Goal: Task Accomplishment & Management: Complete application form

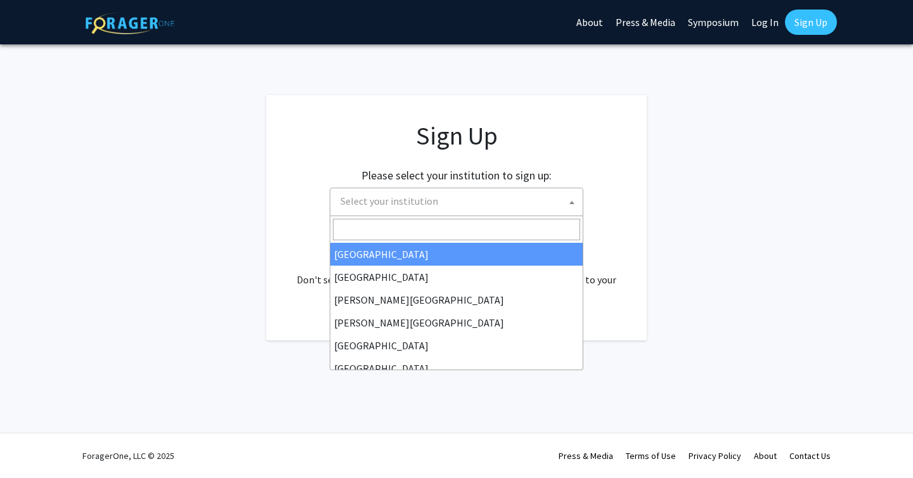
click at [450, 203] on span "Select your institution" at bounding box center [458, 201] width 247 height 26
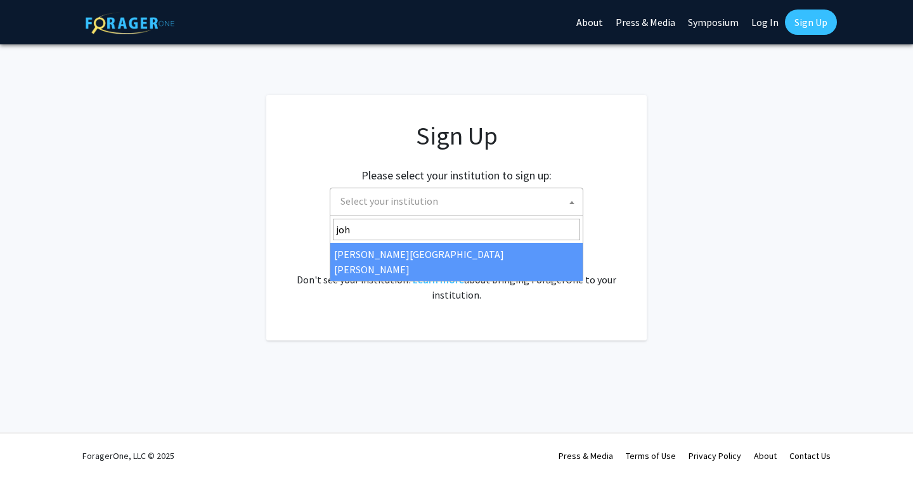
type input "joh"
select select "1"
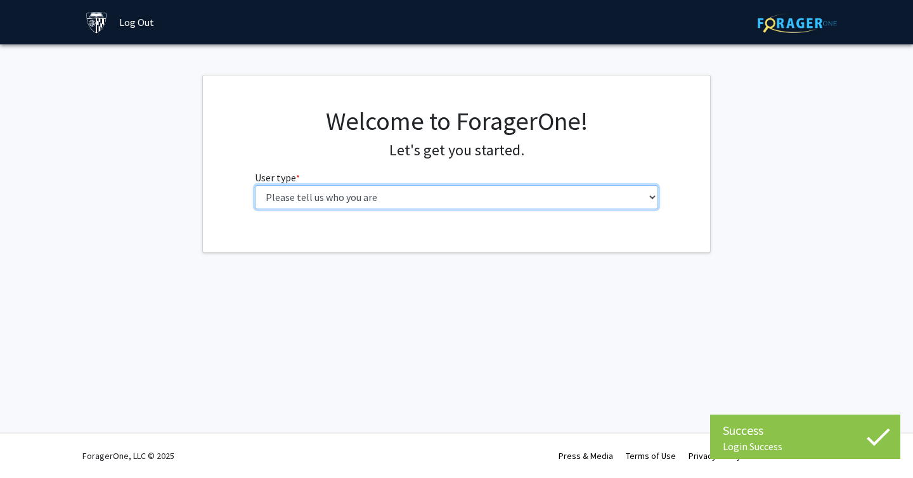
click at [485, 197] on select "Please tell us who you are Undergraduate Student Master's Student Doctoral Cand…" at bounding box center [457, 197] width 404 height 24
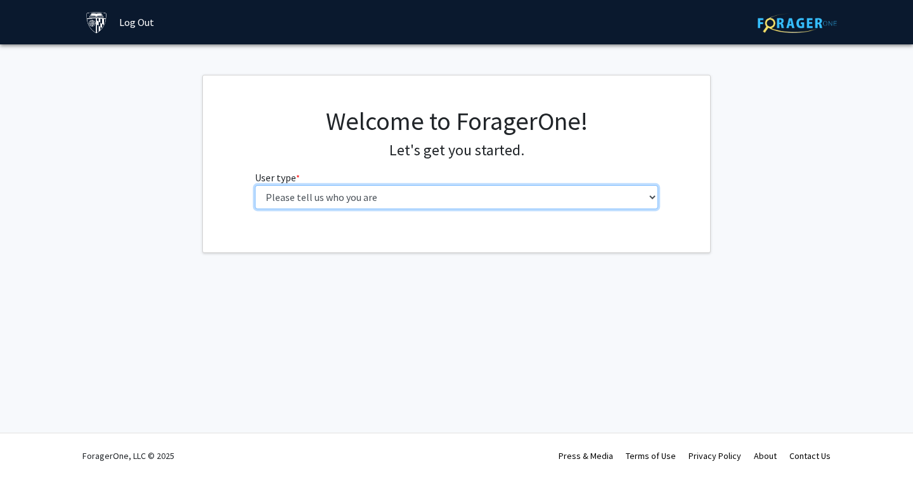
select select "2: masters"
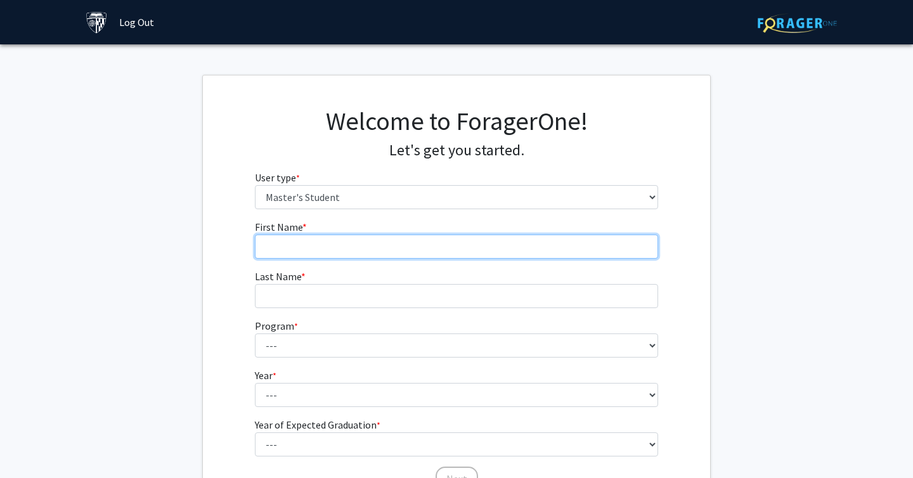
click at [394, 250] on input "First Name * required" at bounding box center [457, 247] width 404 height 24
type input "margaret"
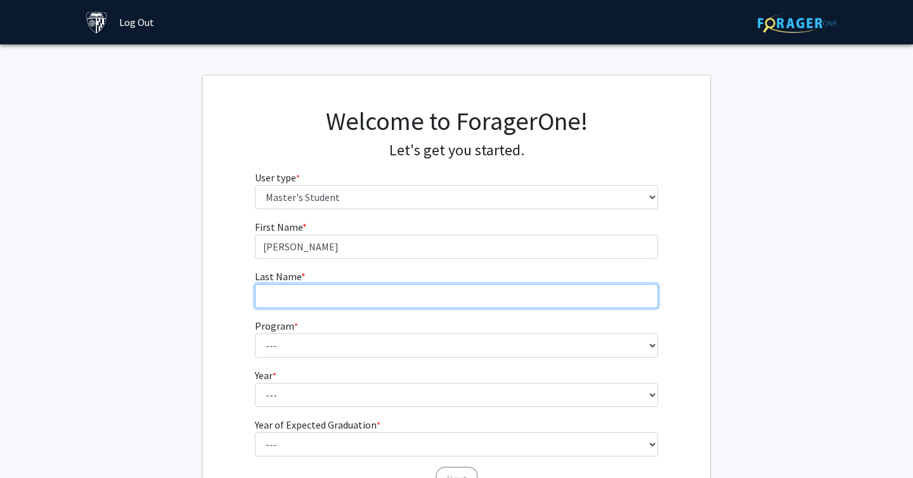
type input "dorokhina"
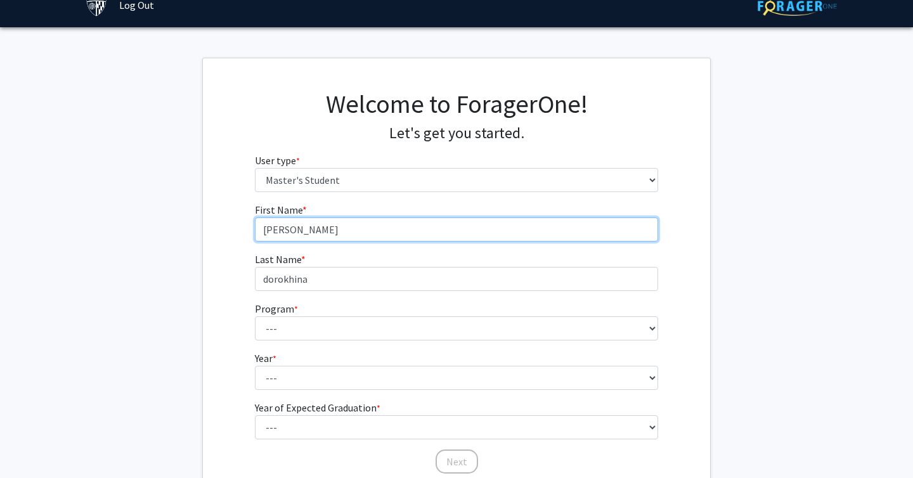
scroll to position [23, 0]
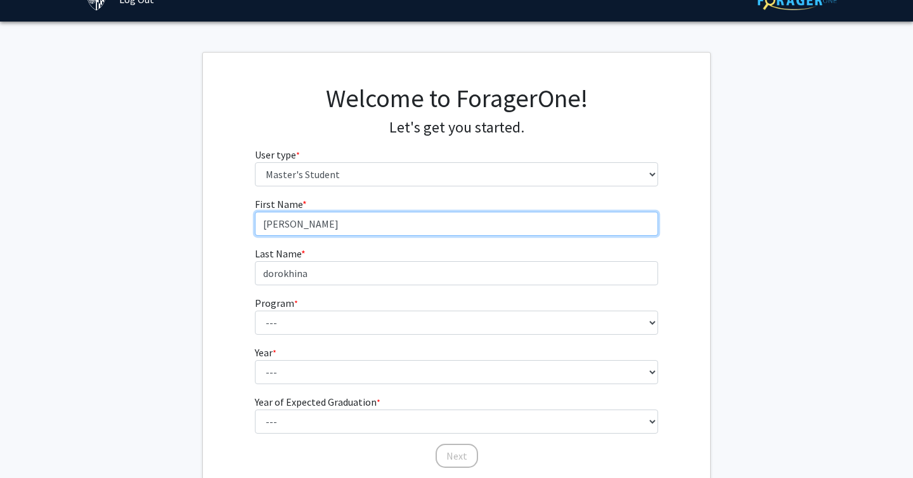
drag, startPoint x: 269, startPoint y: 221, endPoint x: 234, endPoint y: 219, distance: 35.5
click at [236, 221] on div "First Name * required margaret Last Name * required dorokhina Program * require…" at bounding box center [456, 333] width 507 height 273
type input "Margaret"
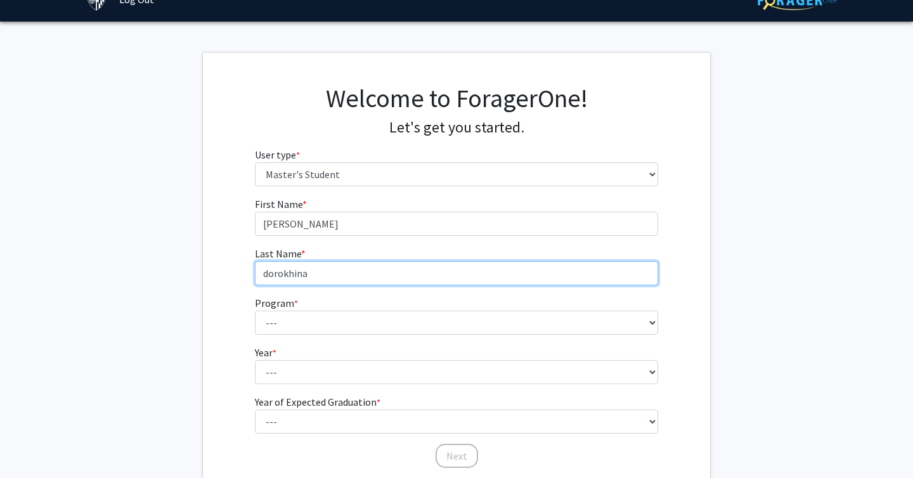
drag, startPoint x: 267, startPoint y: 269, endPoint x: 222, endPoint y: 254, distance: 47.5
click at [233, 269] on div "First Name * required Margaret Last Name * required dorokhina Program * require…" at bounding box center [456, 333] width 507 height 273
type input "Dorokhina"
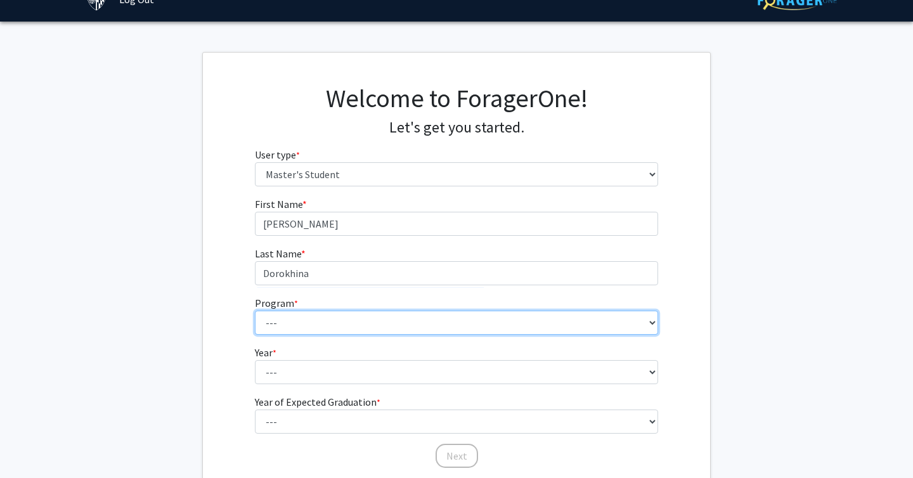
click at [278, 324] on select "--- Anatomy Education Applied and Computational Mathematics Applied Biomedical …" at bounding box center [457, 323] width 404 height 24
select select "35: 25"
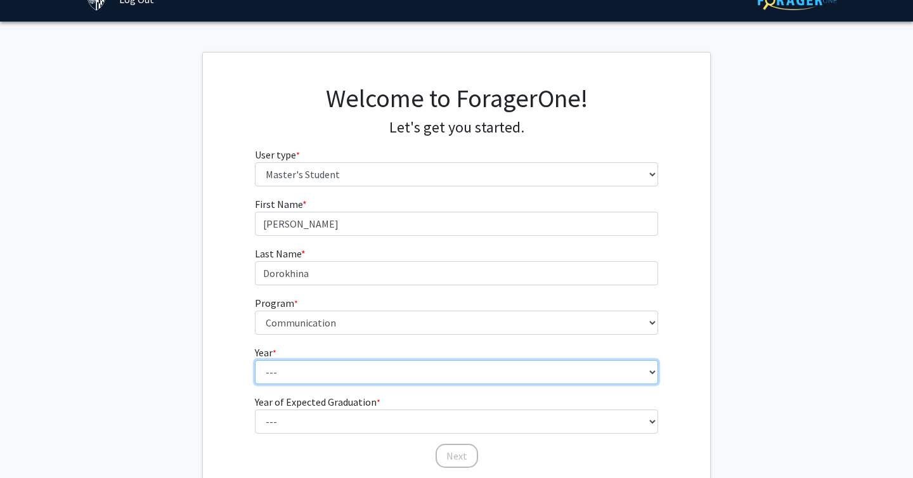
click at [330, 367] on select "--- First Year Second Year" at bounding box center [457, 372] width 404 height 24
select select "1: first_year"
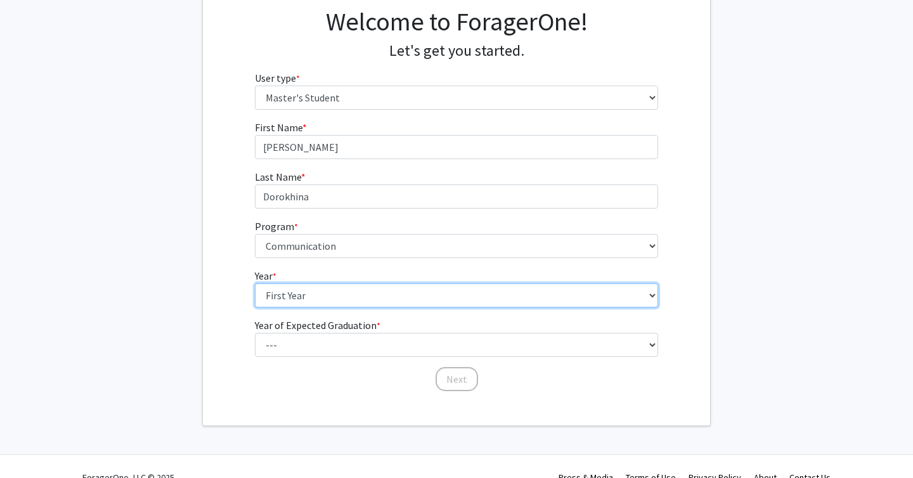
scroll to position [101, 0]
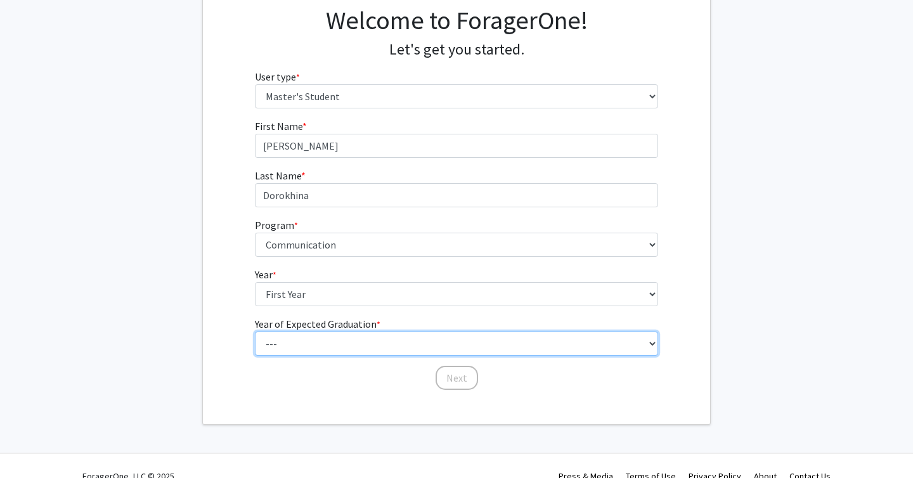
click at [318, 337] on select "--- 2025 2026 2027 2028 2029 2030 2031 2032 2033 2034" at bounding box center [457, 344] width 404 height 24
select select "3: 2027"
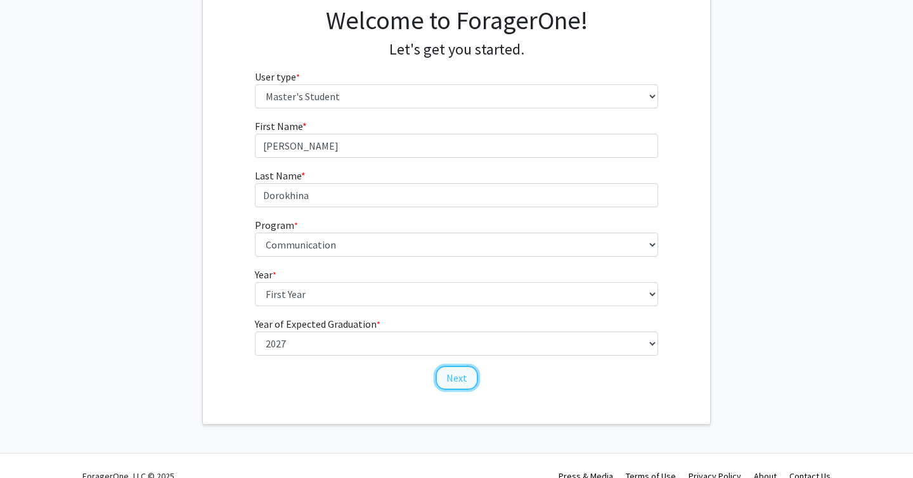
click at [442, 378] on button "Next" at bounding box center [456, 378] width 42 height 24
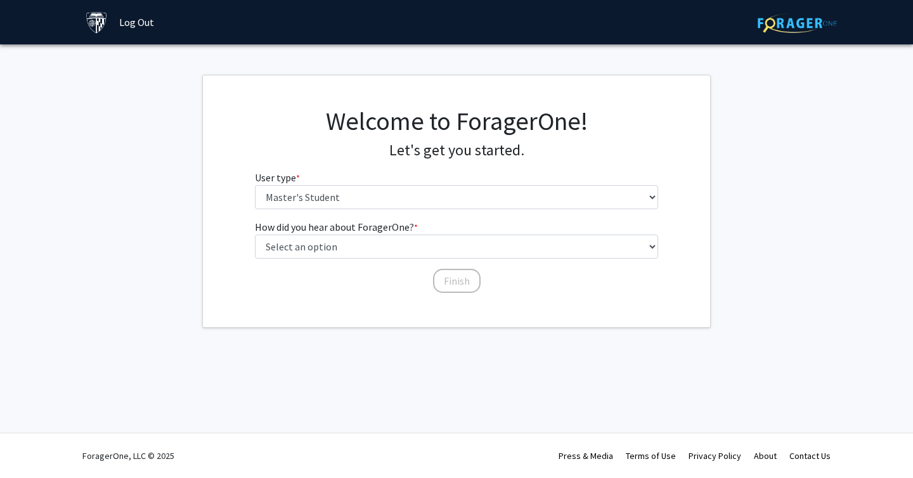
scroll to position [0, 0]
click at [343, 234] on label "How did you hear about ForagerOne? * required" at bounding box center [336, 226] width 163 height 15
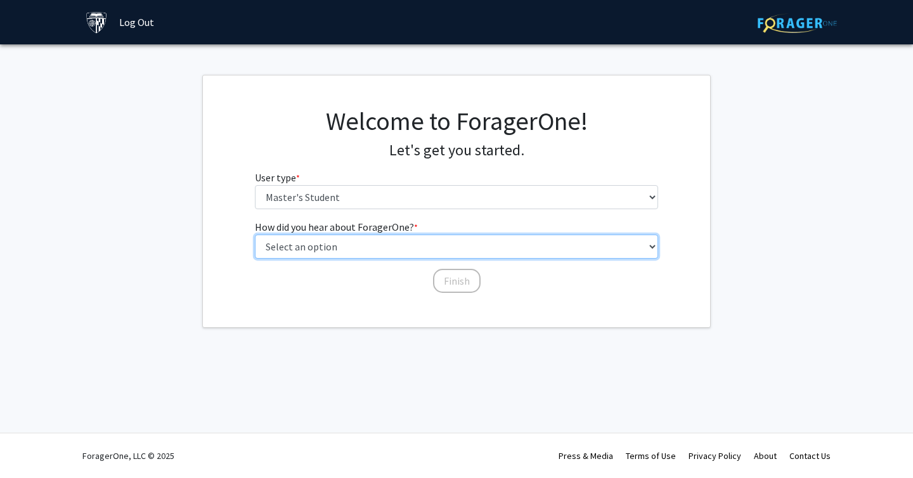
click at [343, 235] on select "Select an option Peer/student recommendation Faculty/staff recommendation Unive…" at bounding box center [457, 247] width 404 height 24
click at [342, 243] on select "Select an option Peer/student recommendation Faculty/staff recommendation Unive…" at bounding box center [457, 247] width 404 height 24
select select "3: university_website"
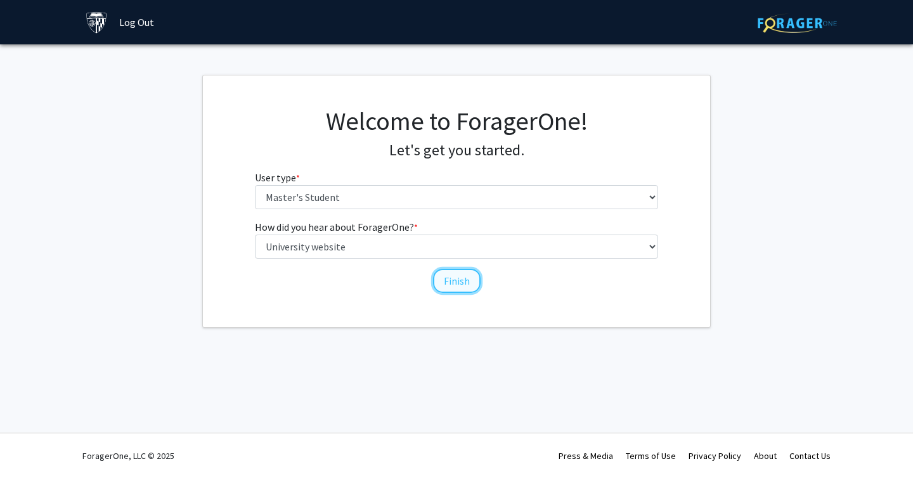
click at [441, 287] on button "Finish" at bounding box center [457, 281] width 48 height 24
